Goal: Task Accomplishment & Management: Manage account settings

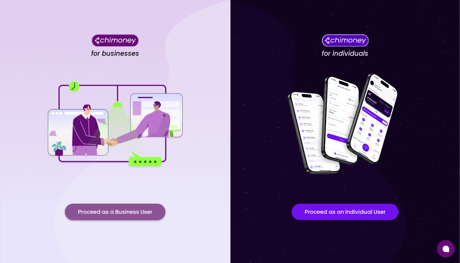
click at [114, 215] on button "Proceed as a Business User" at bounding box center [115, 212] width 100 height 16
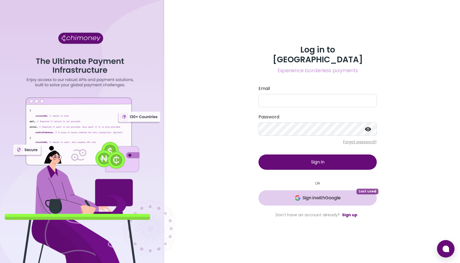
click at [317, 195] on span "Sign in with Google" at bounding box center [321, 198] width 38 height 7
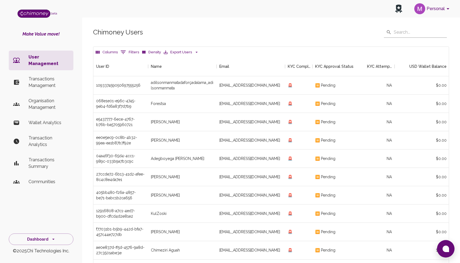
scroll to position [203, 355]
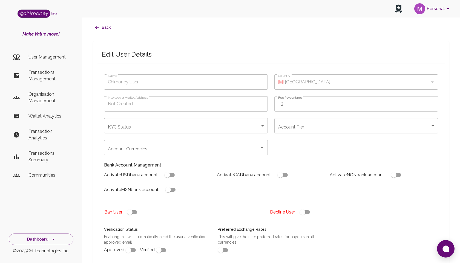
type input "gomez Simon"
type input "🇺🇸 United States"
type input "completed"
type input "tier-3"
checkbox input "true"
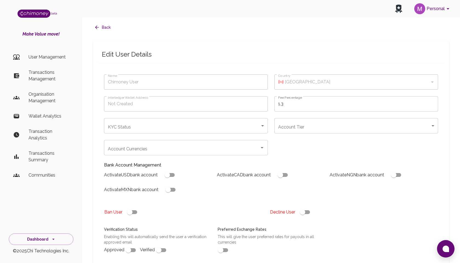
checkbox input "true"
click at [432, 7] on button "Personal" at bounding box center [432, 9] width 41 height 14
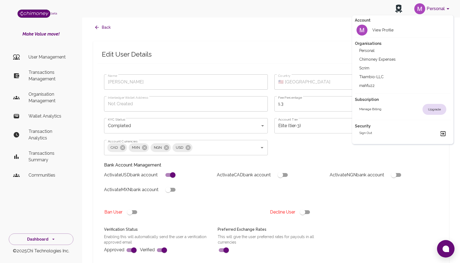
click at [370, 67] on li "Scrim" at bounding box center [403, 68] width 96 height 9
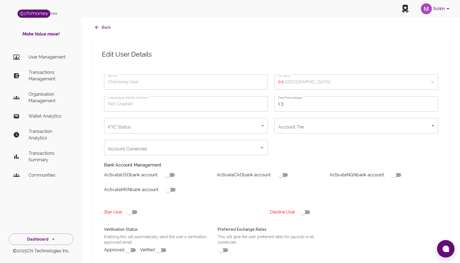
type input "gomez Simon"
type input "🇺🇸 United States"
type input "completed"
type input "tier-3"
checkbox input "true"
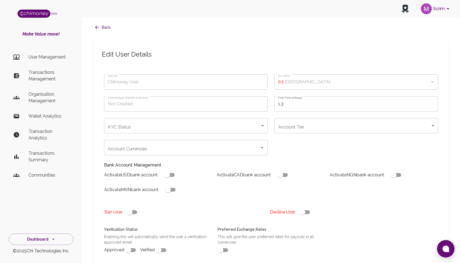
checkbox input "true"
click at [436, 6] on button "Scrim" at bounding box center [435, 9] width 35 height 14
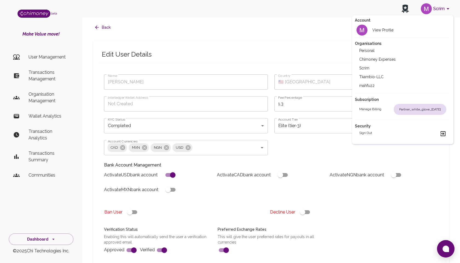
click at [377, 52] on li "Personal" at bounding box center [403, 50] width 96 height 9
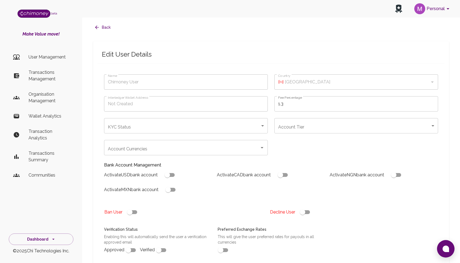
type input "gomez Simon"
type input "🇺🇸 United States"
type input "completed"
type input "tier-3"
checkbox input "true"
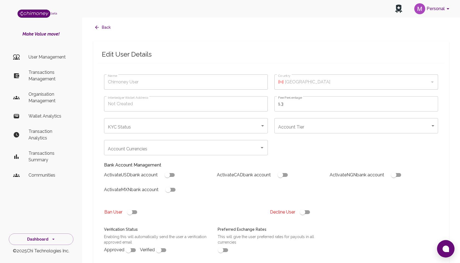
checkbox input "true"
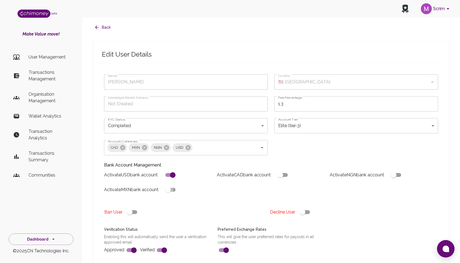
click at [173, 190] on input "checkbox" at bounding box center [167, 190] width 31 height 10
checkbox input "true"
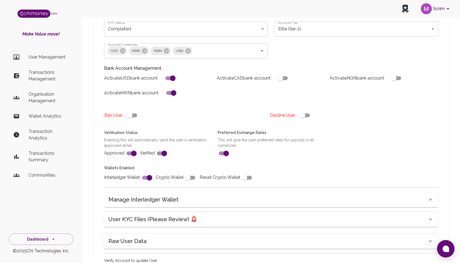
scroll to position [142, 0]
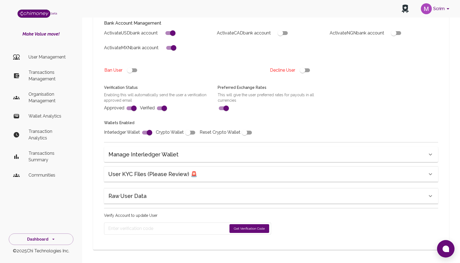
click at [244, 230] on button "Get Verification Code" at bounding box center [249, 228] width 40 height 9
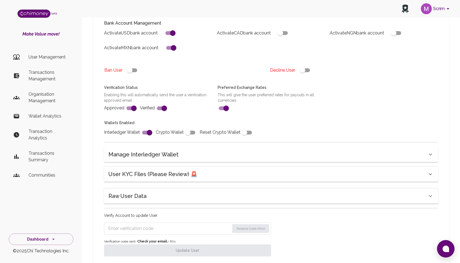
click at [204, 228] on input "Enter verification code" at bounding box center [168, 228] width 121 height 9
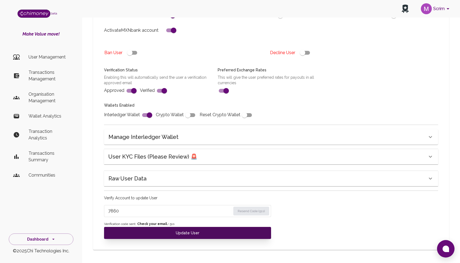
type input "7860"
click at [185, 231] on button "Update User" at bounding box center [187, 233] width 167 height 12
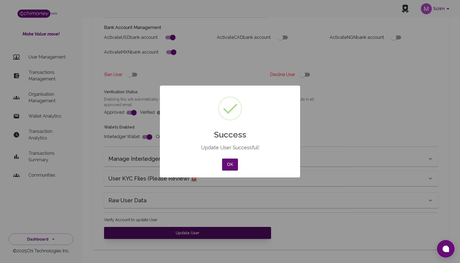
scroll to position [138, 0]
click at [224, 163] on button "OK" at bounding box center [230, 165] width 16 height 12
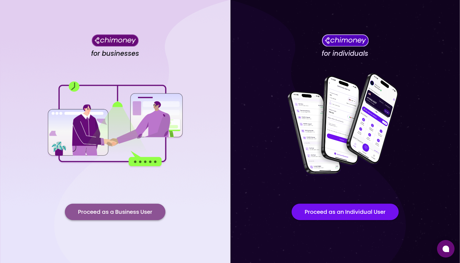
click at [117, 214] on button "Proceed as a Business User" at bounding box center [115, 212] width 100 height 16
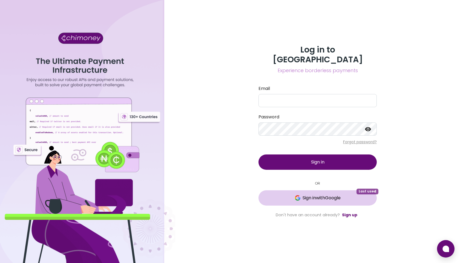
click at [343, 190] on button "Sign in with Google Last used" at bounding box center [317, 197] width 118 height 15
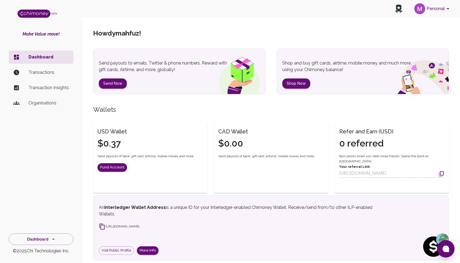
click at [434, 9] on button "Personal" at bounding box center [432, 9] width 41 height 14
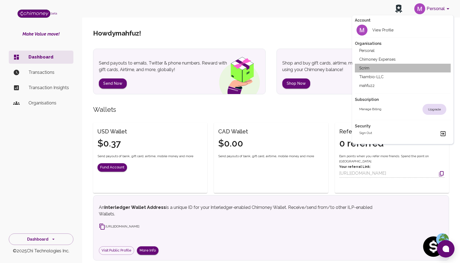
click at [373, 66] on li "Scrim" at bounding box center [403, 68] width 96 height 9
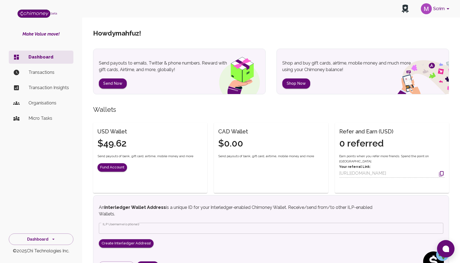
click at [40, 73] on p "Transactions" at bounding box center [48, 72] width 40 height 7
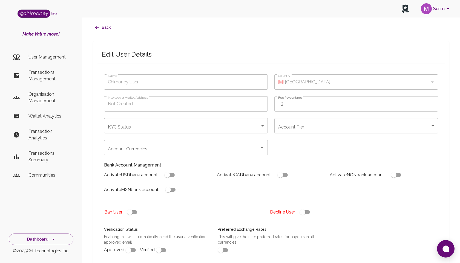
type input "[PERSON_NAME]"
type input "🇺🇸 [GEOGRAPHIC_DATA]"
type input "completed"
type input "tier-3"
checkbox input "true"
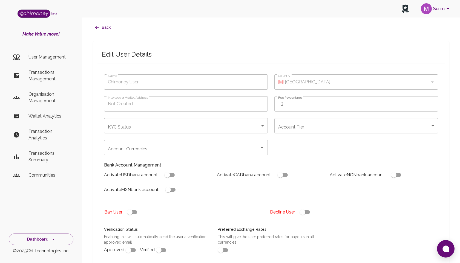
checkbox input "true"
